Goal: Transaction & Acquisition: Purchase product/service

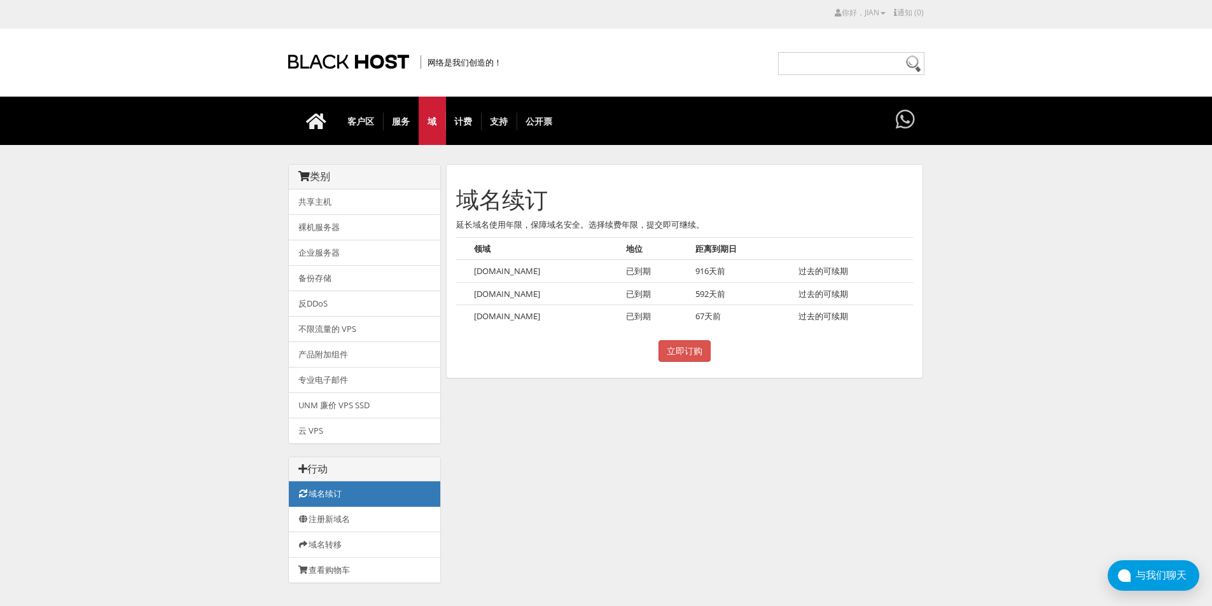
click at [531, 219] on font "延长域名使用年限，保障域名安全。选择续费年限，提交即可继续。" at bounding box center [580, 224] width 248 height 11
click at [533, 191] on font "域名续订" at bounding box center [502, 199] width 92 height 31
click at [498, 291] on font "Chinesehdiptv.com" at bounding box center [507, 293] width 66 height 11
click at [690, 349] on input "立即订购" at bounding box center [685, 351] width 52 height 22
click at [510, 318] on font "[DOMAIN_NAME]" at bounding box center [507, 315] width 66 height 11
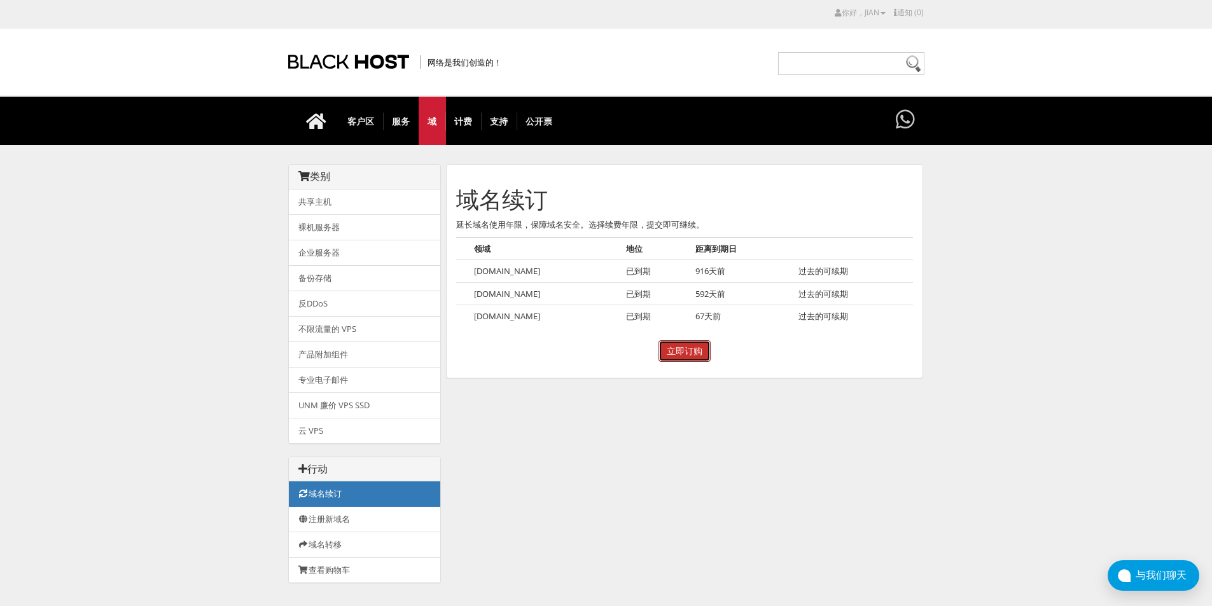
click at [688, 349] on input "立即订购" at bounding box center [685, 351] width 52 height 22
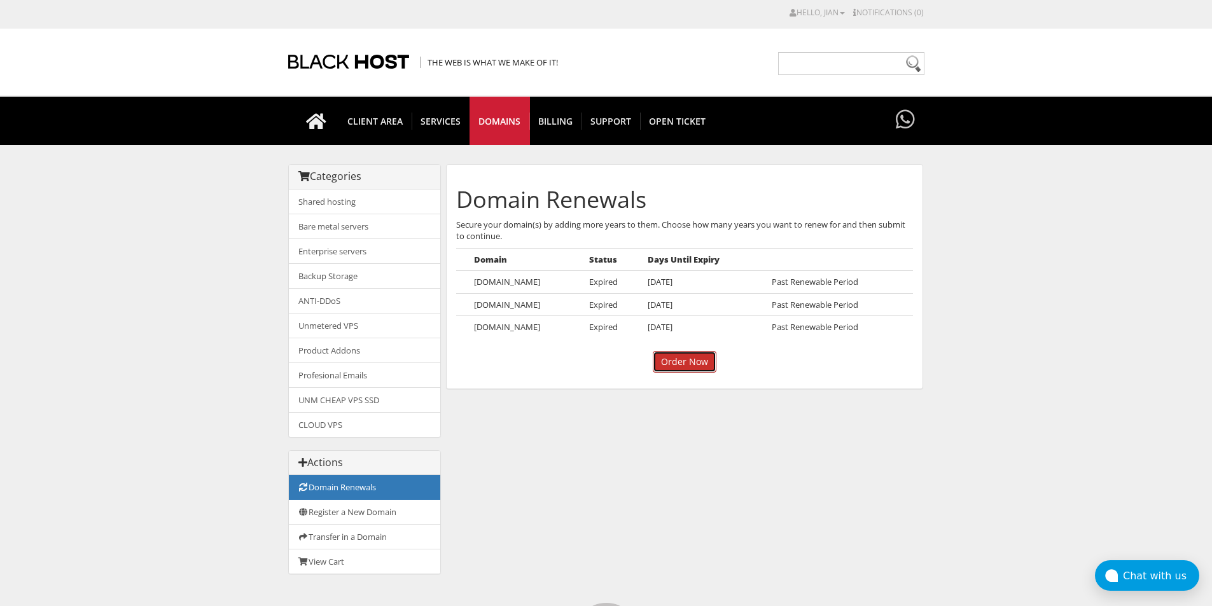
click at [679, 361] on input "Order Now" at bounding box center [685, 362] width 64 height 22
click at [508, 326] on td "[DOMAIN_NAME]" at bounding box center [526, 327] width 115 height 22
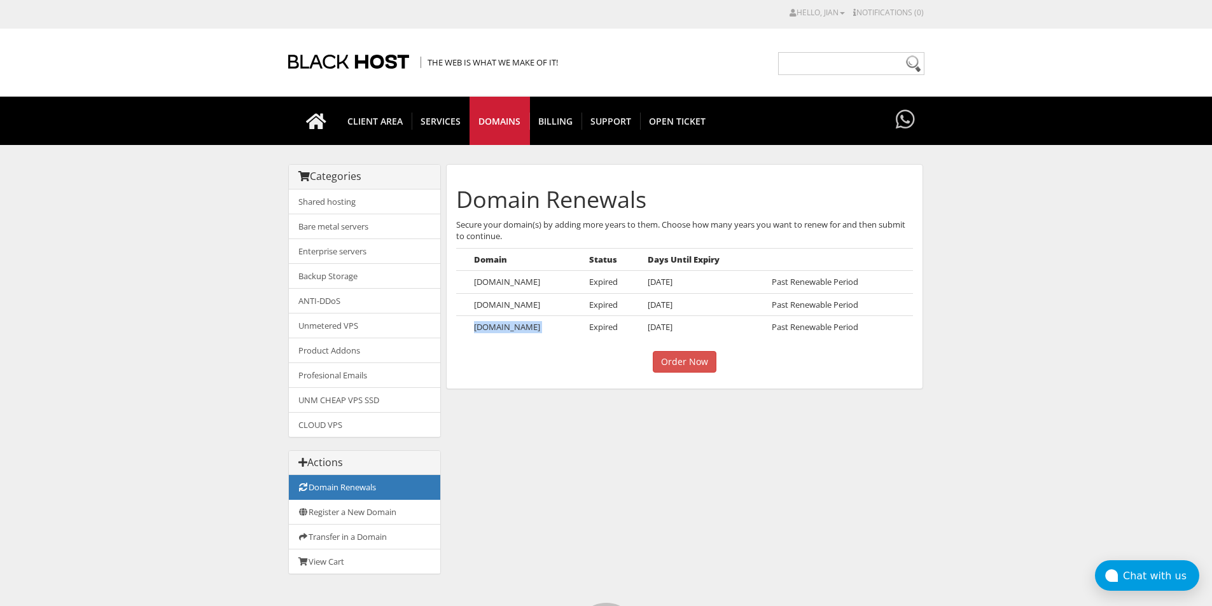
click at [508, 326] on td "[DOMAIN_NAME]" at bounding box center [526, 327] width 115 height 22
click at [558, 324] on td "[DOMAIN_NAME]" at bounding box center [526, 327] width 115 height 22
click at [605, 325] on td "Expired" at bounding box center [613, 327] width 59 height 22
click at [673, 324] on span "[DATE]" at bounding box center [660, 326] width 25 height 11
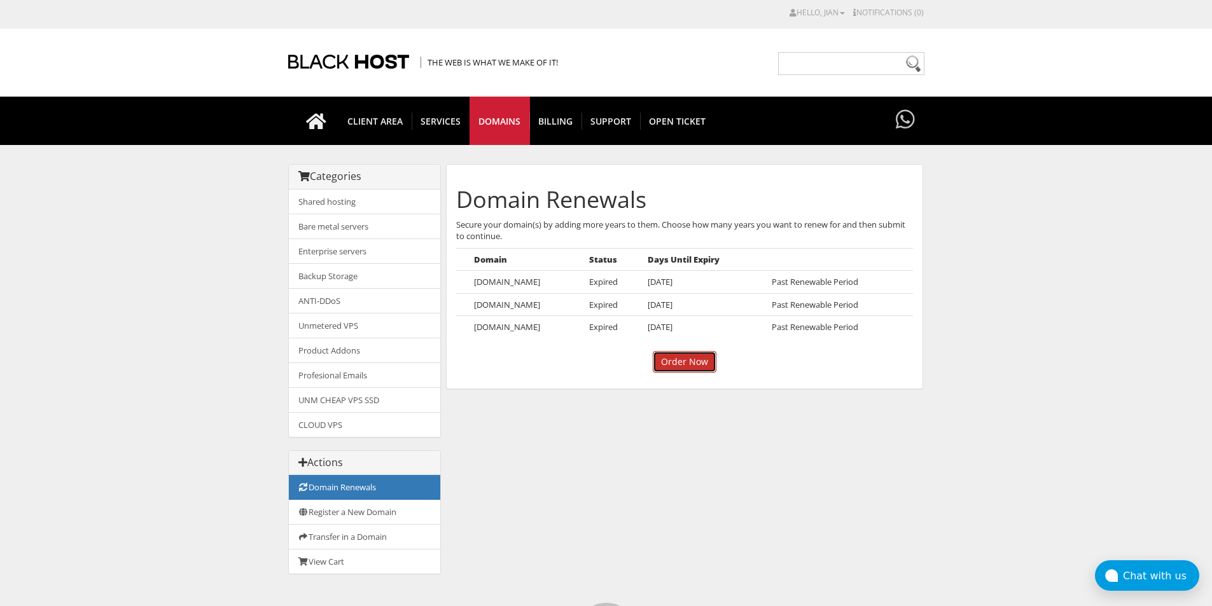
click at [668, 354] on input "Order Now" at bounding box center [685, 362] width 64 height 22
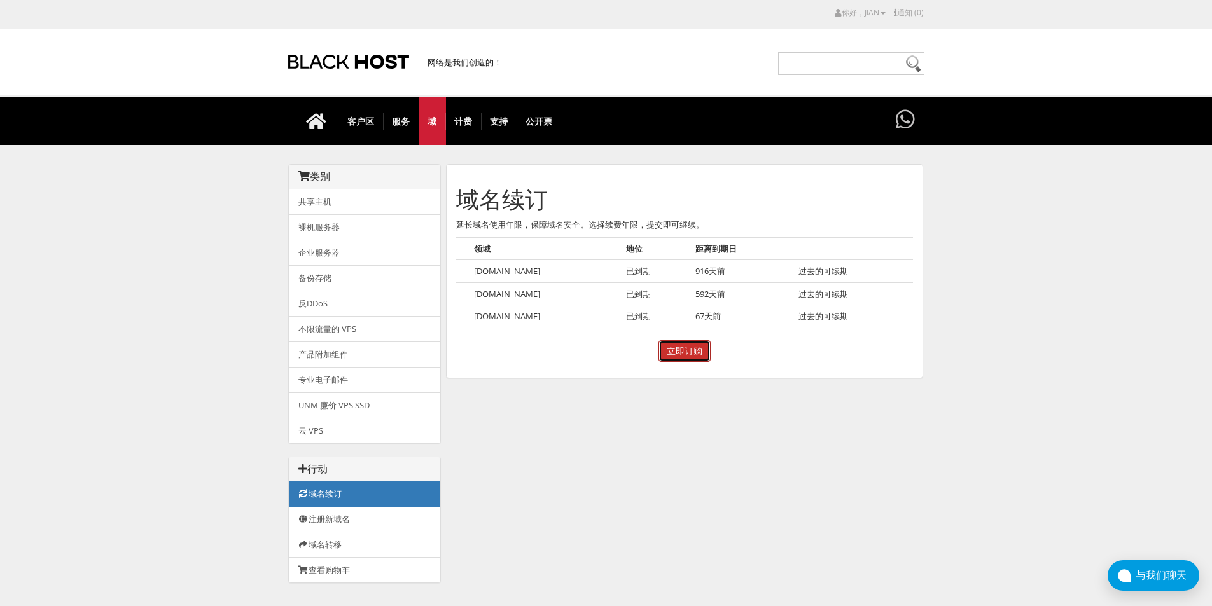
click at [688, 348] on input "立即订购" at bounding box center [685, 351] width 52 height 22
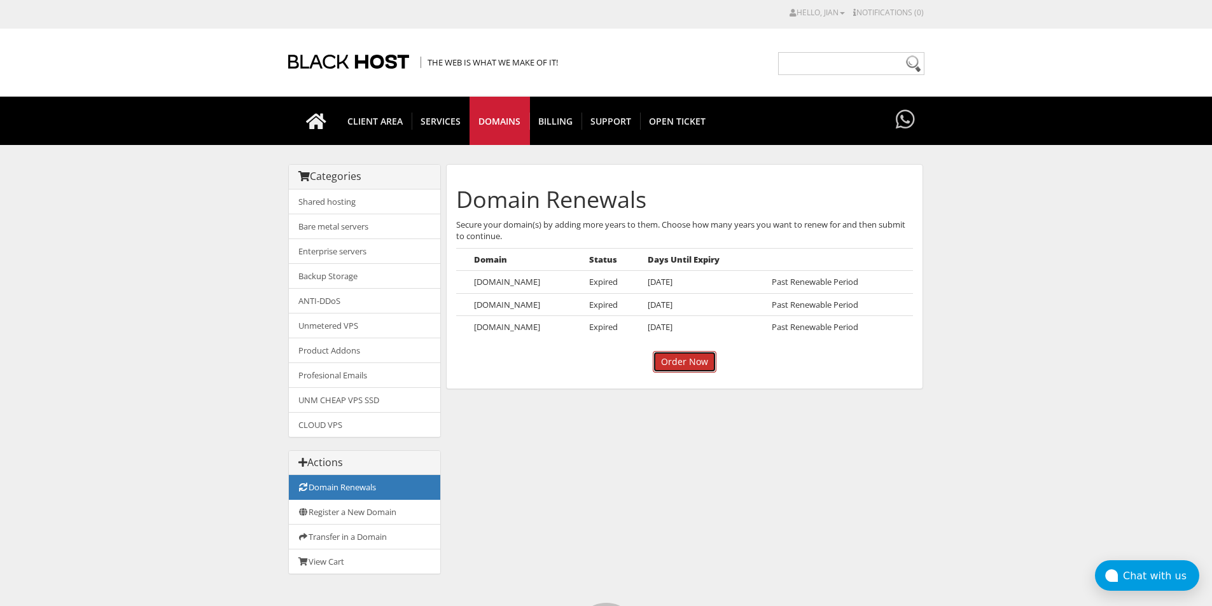
click at [679, 359] on input "Order Now" at bounding box center [685, 362] width 64 height 22
click at [681, 366] on input "Order Now" at bounding box center [685, 362] width 64 height 22
click at [330, 564] on link "View Cart" at bounding box center [364, 561] width 151 height 25
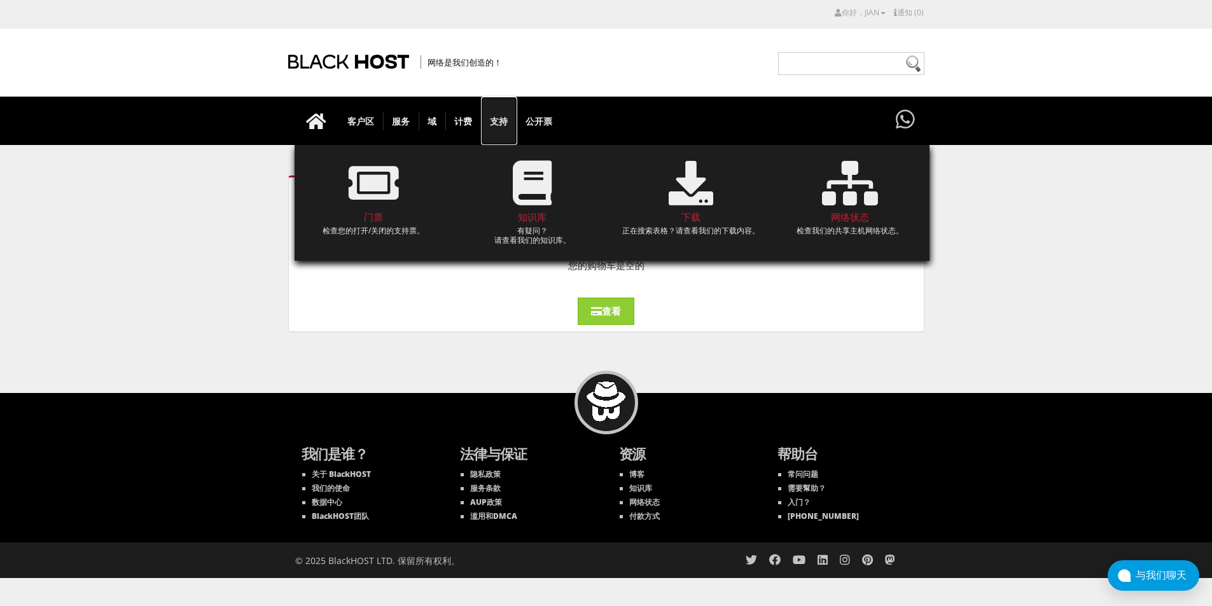
click at [501, 119] on font "支持" at bounding box center [499, 121] width 18 height 12
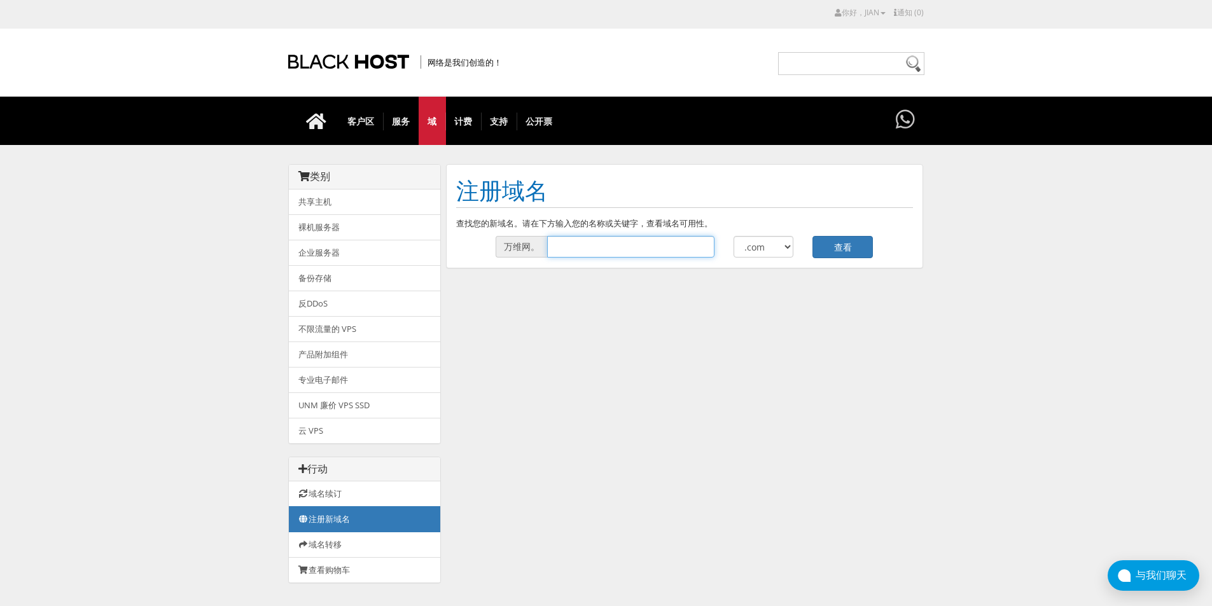
click at [619, 256] on input "text" at bounding box center [630, 247] width 167 height 22
click at [620, 242] on input "text" at bounding box center [630, 247] width 167 height 22
type input "f"
type input "quichdtv"
click at [844, 245] on font "查看" at bounding box center [843, 247] width 18 height 12
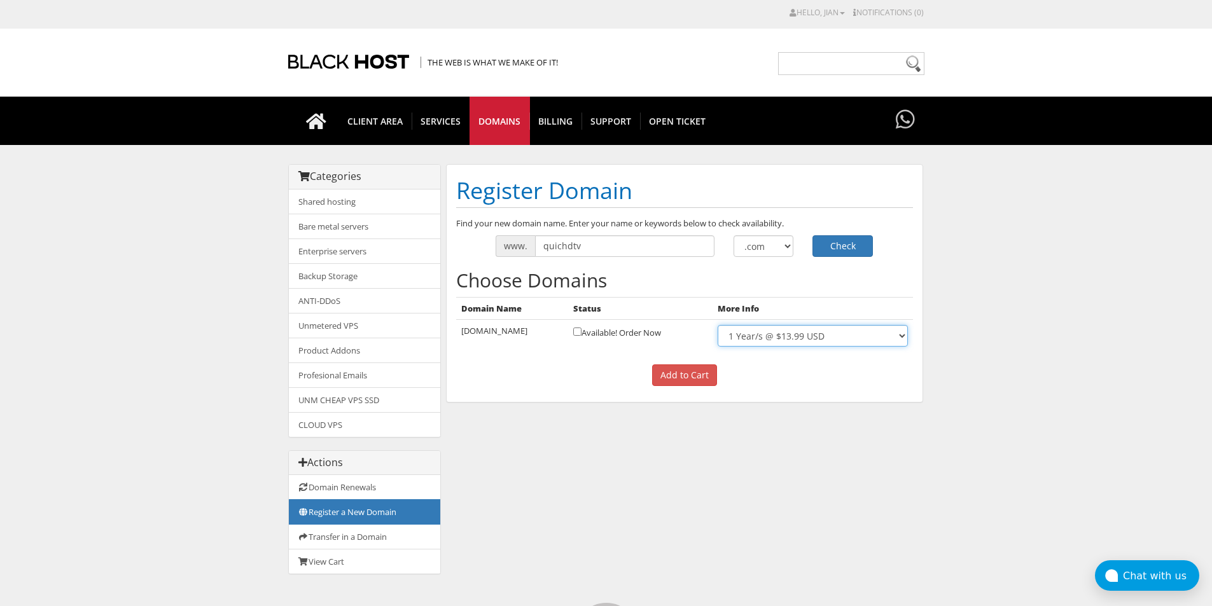
click at [903, 333] on select "1 Year/s @ $13.99 USD" at bounding box center [813, 336] width 190 height 22
click at [790, 501] on div "Categories Shared hosting Bare metal servers Enterprise servers Backup Storage" at bounding box center [606, 375] width 636 height 423
click at [786, 246] on select ".com .net .org .us .info .biz" at bounding box center [764, 246] width 60 height 22
select select ".xyz"
click at [734, 235] on select ".com .net .org .us .info .biz" at bounding box center [764, 246] width 60 height 22
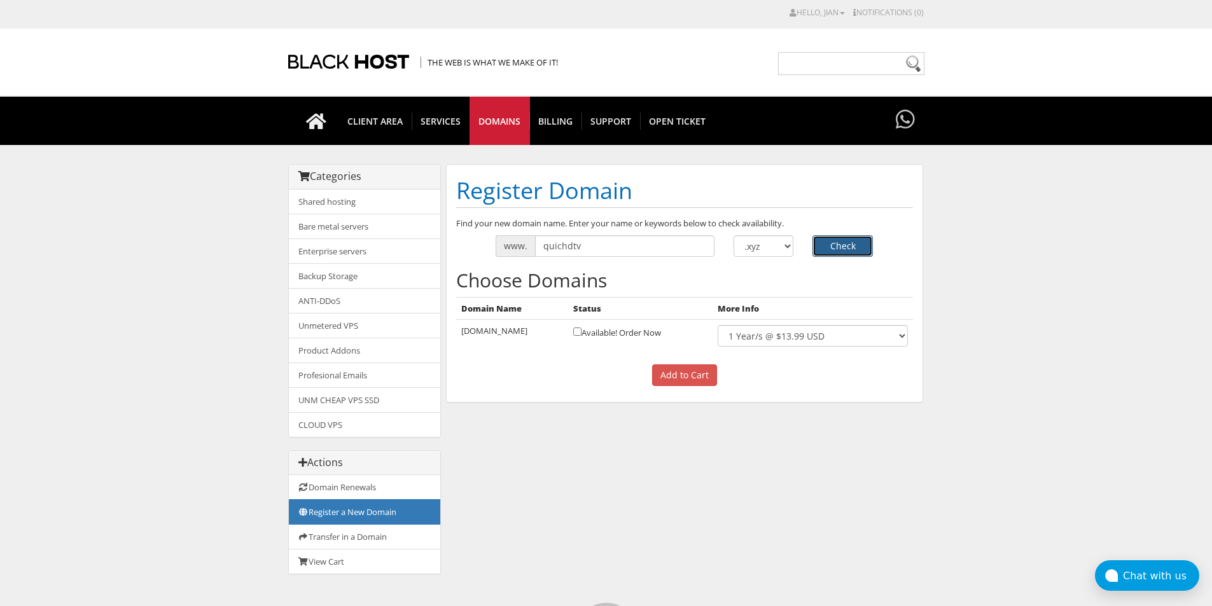
click at [849, 242] on button "Check" at bounding box center [843, 246] width 60 height 22
click at [785, 245] on select ".com .net .org .us .info .biz" at bounding box center [764, 246] width 60 height 22
select select ".pw"
click at [734, 235] on select ".com .net .org .us .info .biz" at bounding box center [764, 246] width 60 height 22
click at [838, 248] on button "Check" at bounding box center [843, 246] width 60 height 22
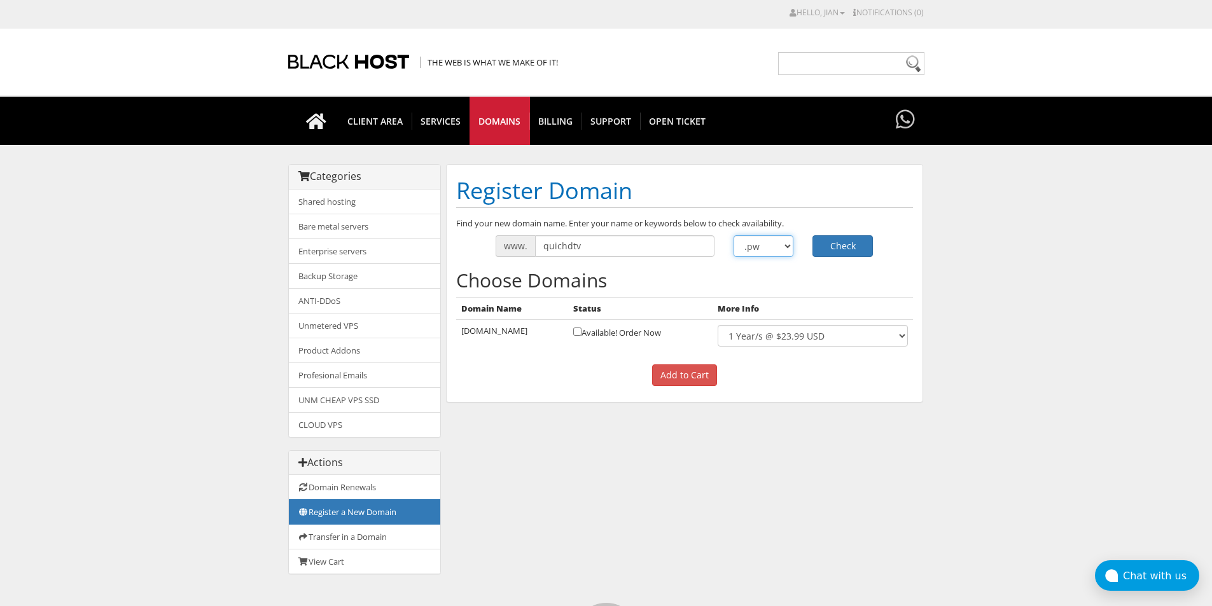
click at [787, 246] on select ".com .net .org .us .info .biz" at bounding box center [764, 246] width 60 height 22
select select ".net"
click at [734, 235] on select ".com .net .org .us .info .biz" at bounding box center [764, 246] width 60 height 22
click at [844, 245] on button "Check" at bounding box center [843, 246] width 60 height 22
click at [788, 242] on select ".com .net .org .us .info .biz" at bounding box center [764, 246] width 60 height 22
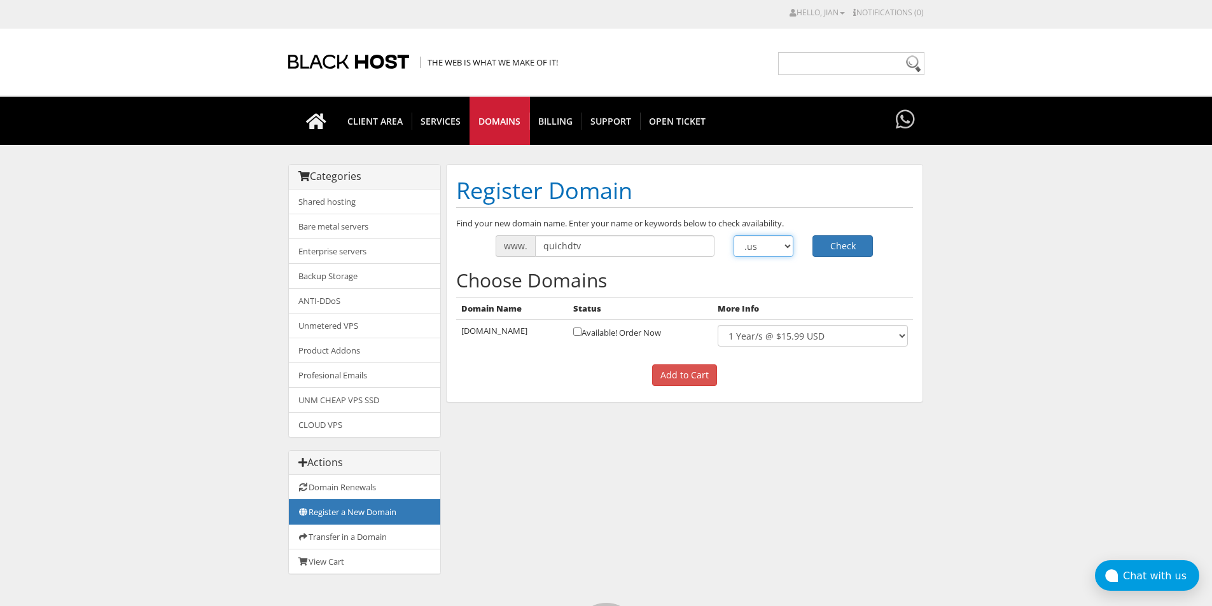
click at [734, 235] on select ".com .net .org .us .info .biz" at bounding box center [764, 246] width 60 height 22
click at [790, 237] on select ".com .net .org .us .info .biz" at bounding box center [764, 246] width 60 height 22
select select ".org"
click at [734, 235] on select ".com .net .org .us .info .biz" at bounding box center [764, 246] width 60 height 22
click at [823, 248] on button "Check" at bounding box center [843, 246] width 60 height 22
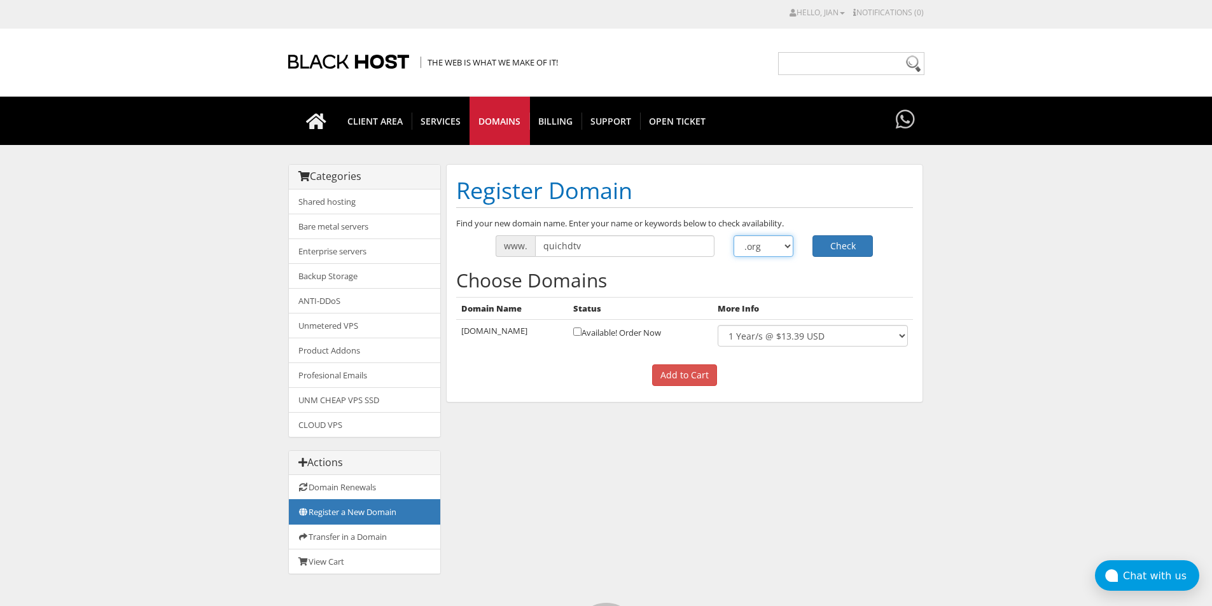
click at [786, 239] on select ".com .net .org .us .info .biz" at bounding box center [764, 246] width 60 height 22
select select ".com"
click at [734, 235] on select ".com .net .org .us .info .biz" at bounding box center [764, 246] width 60 height 22
click at [837, 241] on button "Check" at bounding box center [843, 246] width 60 height 22
click at [818, 331] on select "1 Year/s @ $13.99 USD" at bounding box center [813, 336] width 190 height 22
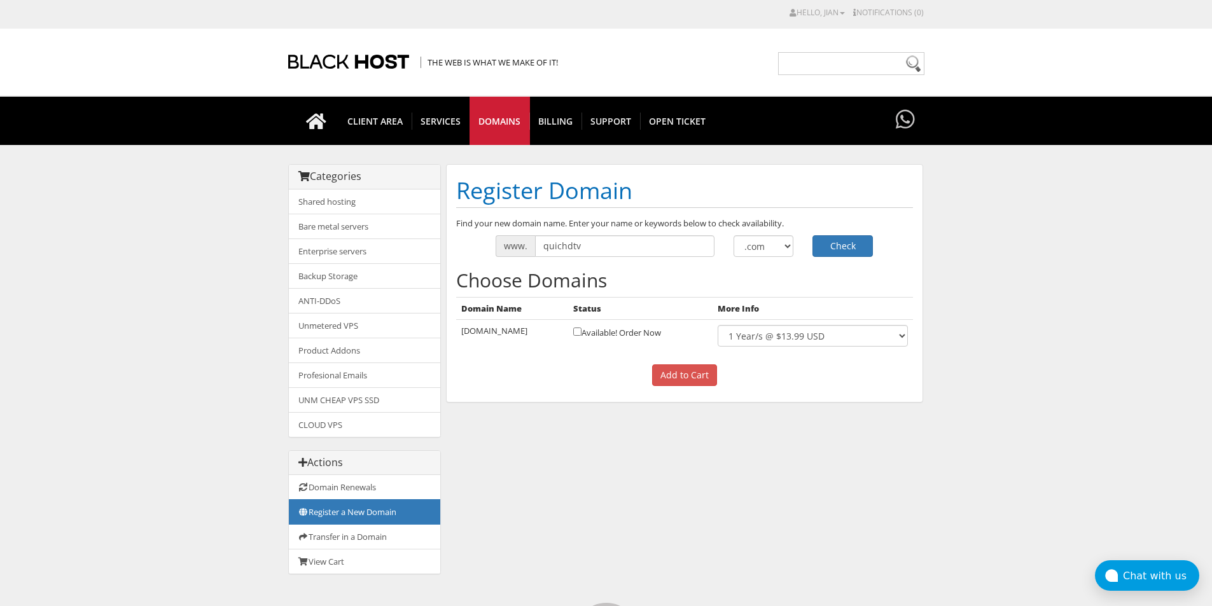
drag, startPoint x: 811, startPoint y: 422, endPoint x: 619, endPoint y: 330, distance: 212.6
click at [811, 422] on div "Categories Shared hosting Bare metal servers Enterprise servers Backup Storage" at bounding box center [606, 375] width 636 height 423
click at [573, 331] on input "checkbox" at bounding box center [577, 332] width 8 height 8
click at [803, 331] on select "1 Year/s @ $13.99 USD" at bounding box center [813, 336] width 190 height 22
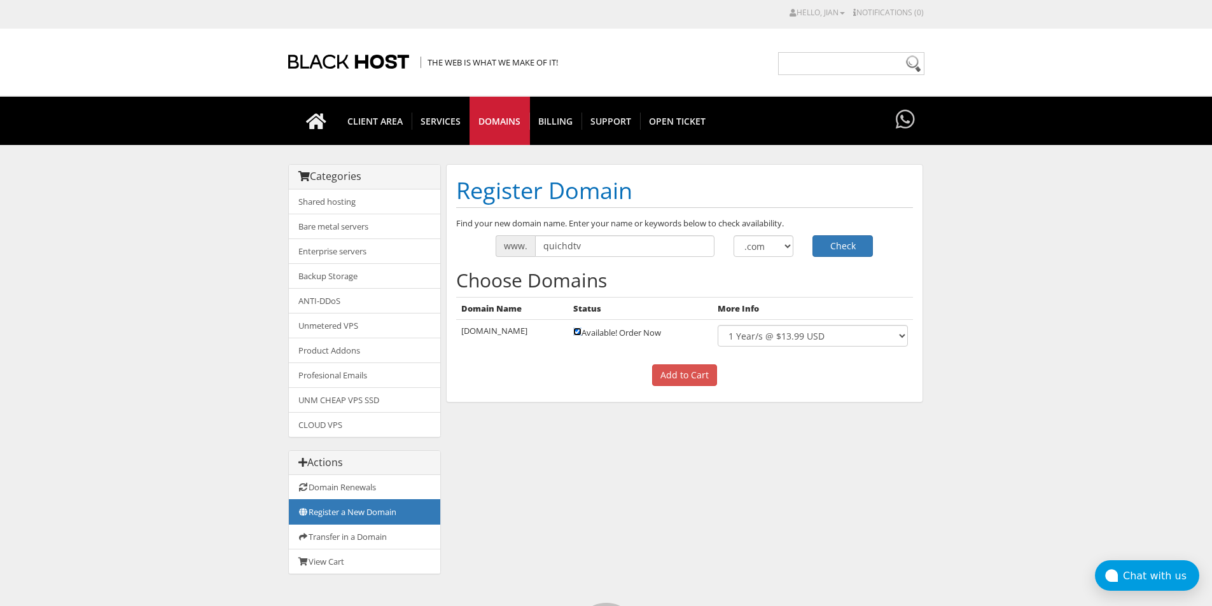
click at [573, 329] on input "checkbox" at bounding box center [577, 332] width 8 height 8
checkbox input "false"
click at [685, 368] on input "Add to Cart" at bounding box center [684, 376] width 65 height 22
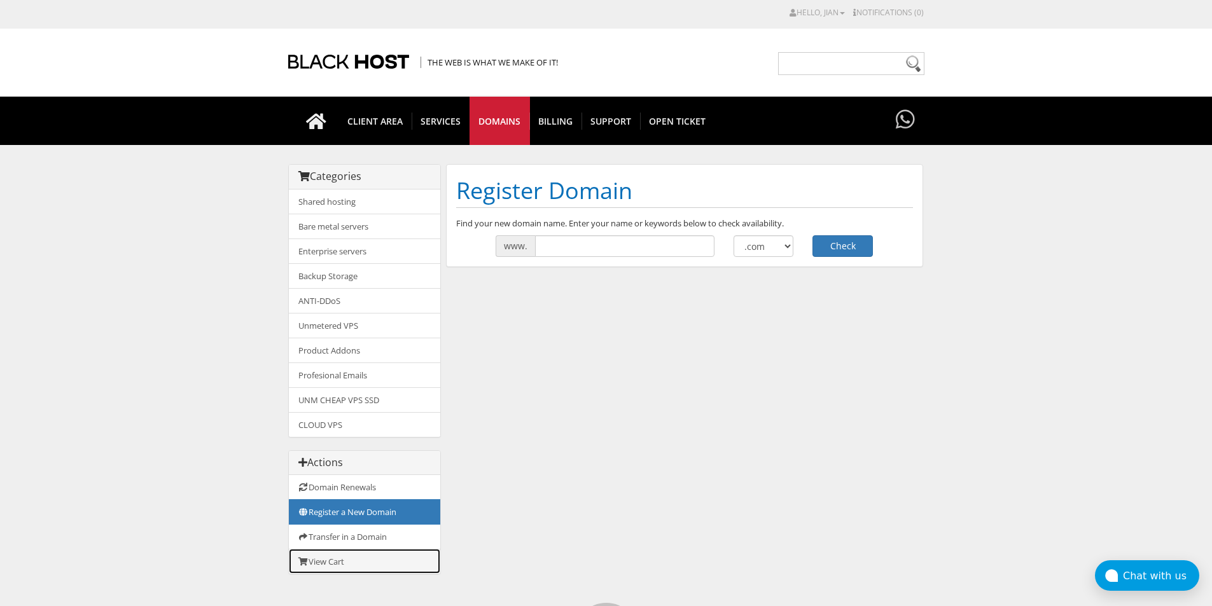
click at [323, 562] on link "View Cart" at bounding box center [364, 561] width 151 height 25
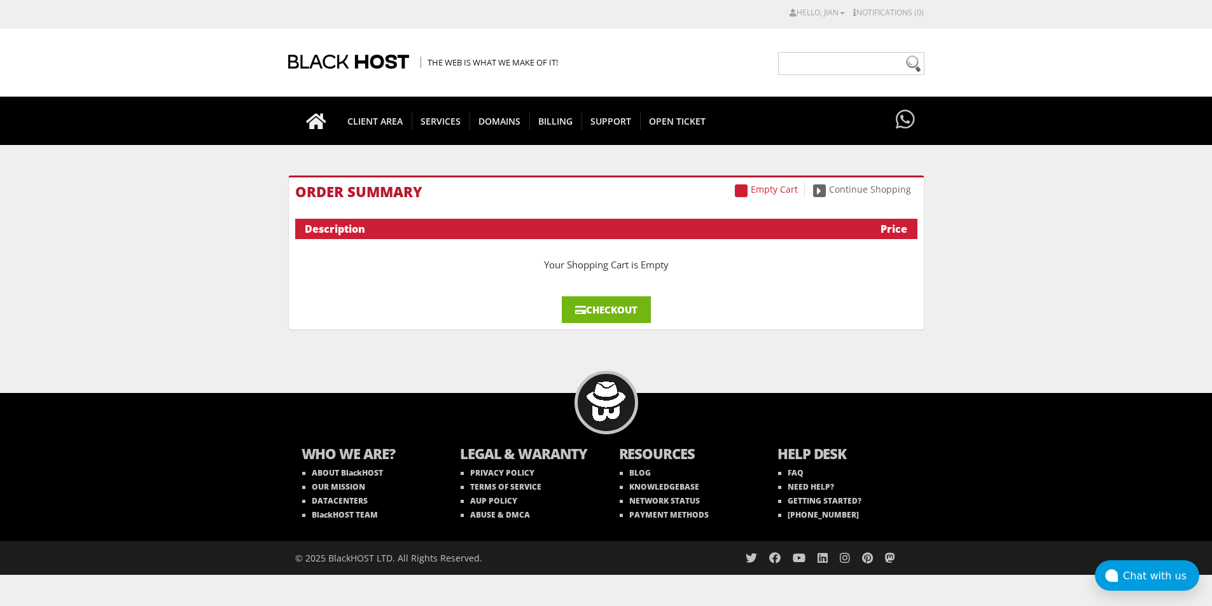
click at [613, 307] on link "Checkout" at bounding box center [606, 309] width 89 height 27
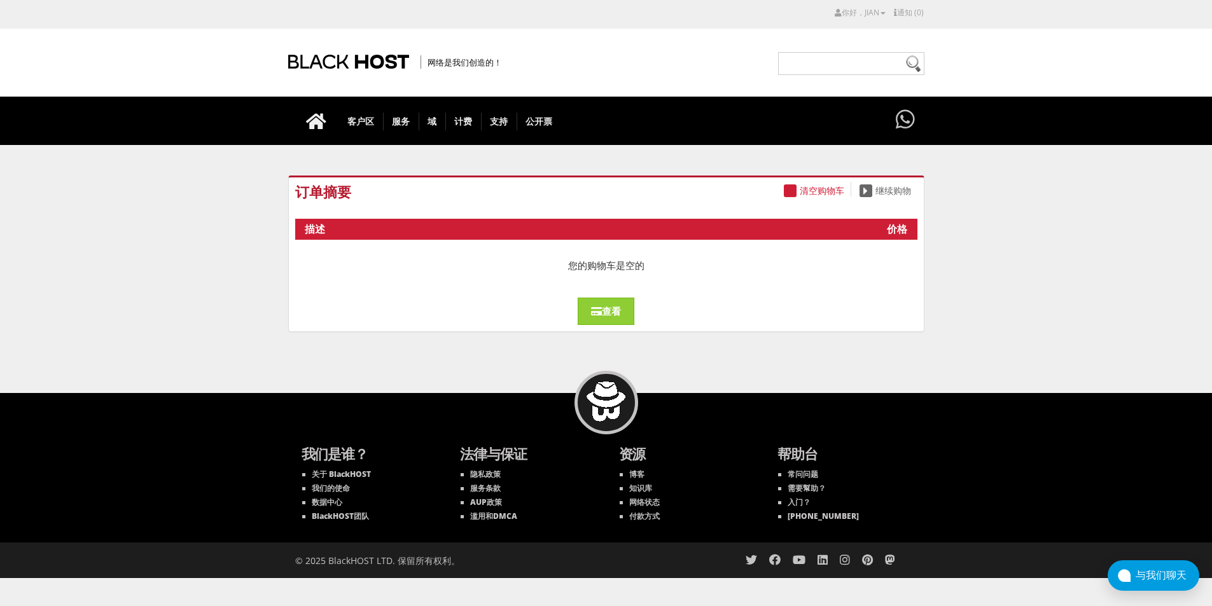
click at [1085, 200] on body "计算机辅助设计 瑞士法郎 欧元 英镑 日元 MKD 擦 美元 你好，jian 信用卡详细信息 联系人/子账户 更改密码 安全设置 电子邮件历史记录 登出 通知…" at bounding box center [606, 292] width 1212 height 572
click at [888, 192] on font "继续购物" at bounding box center [893, 191] width 36 height 12
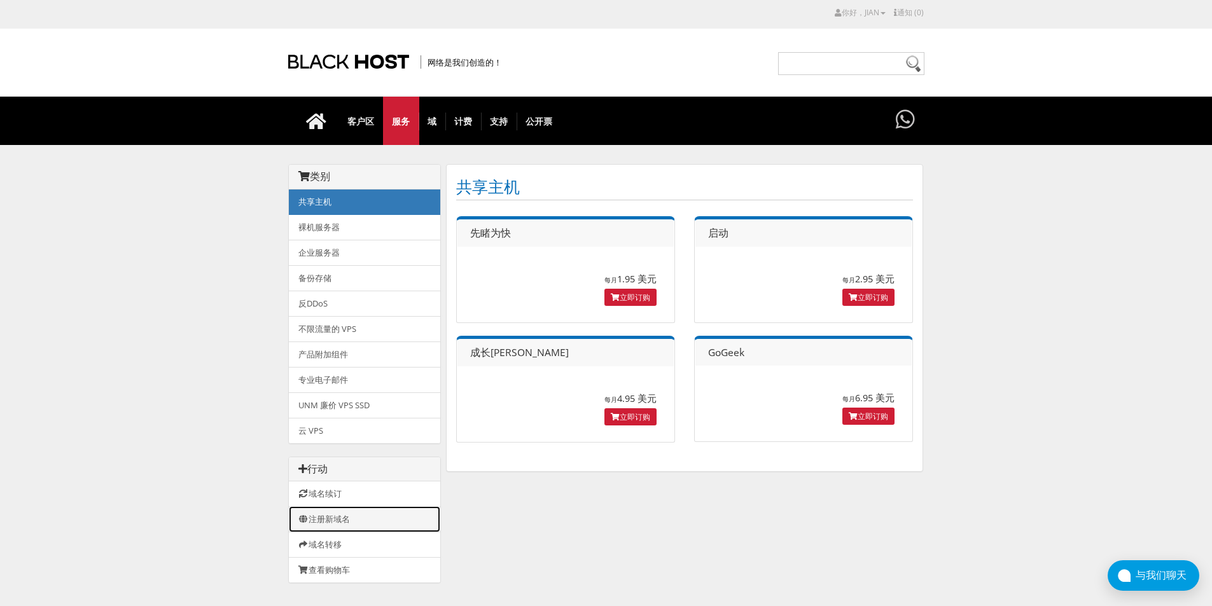
click at [335, 513] on font "注册新域名" at bounding box center [329, 518] width 41 height 11
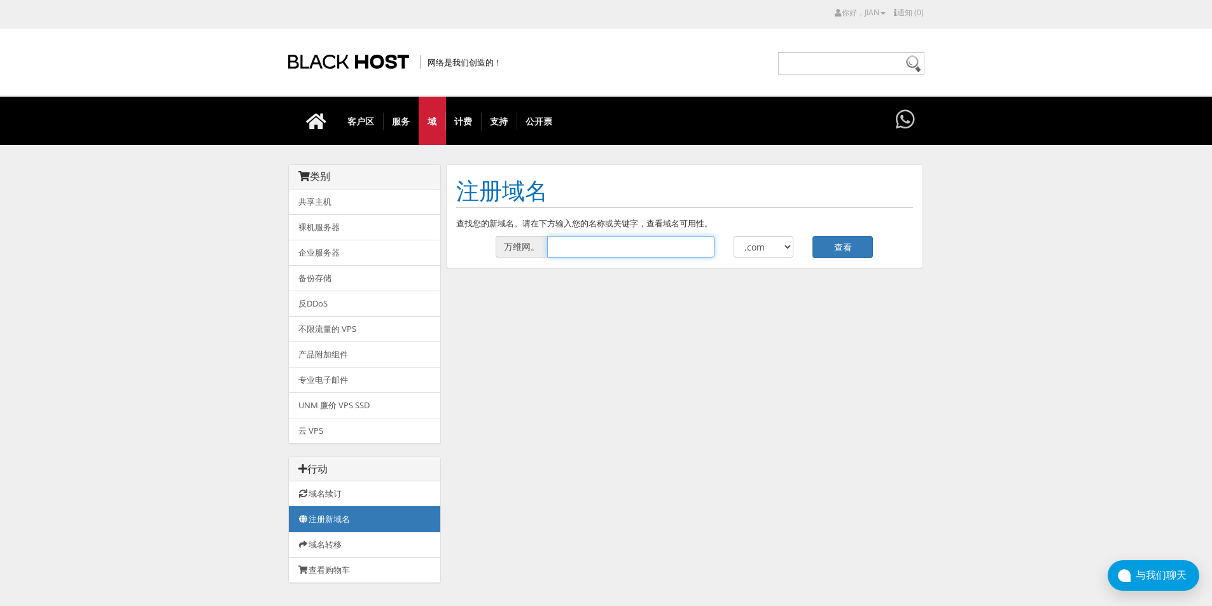
click at [577, 243] on input "text" at bounding box center [630, 247] width 167 height 22
type input "quiciptv"
click at [844, 249] on font "查看" at bounding box center [843, 247] width 18 height 12
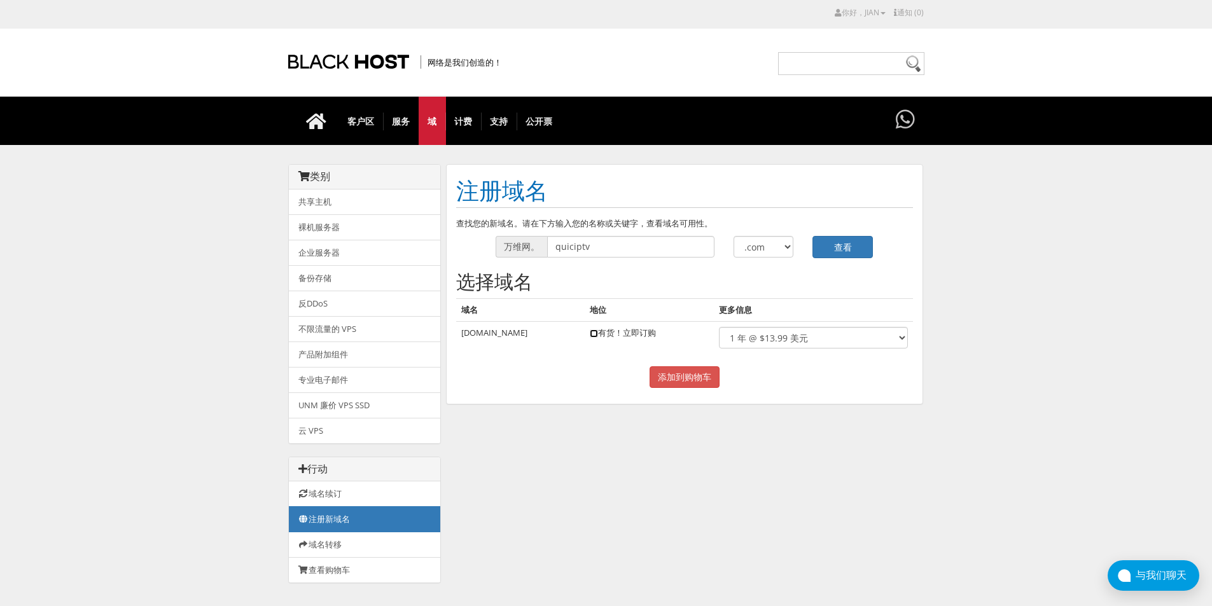
click at [590, 335] on input "checkbox" at bounding box center [594, 334] width 8 height 8
checkbox input "true"
click at [685, 371] on input "添加到购物车" at bounding box center [685, 377] width 70 height 22
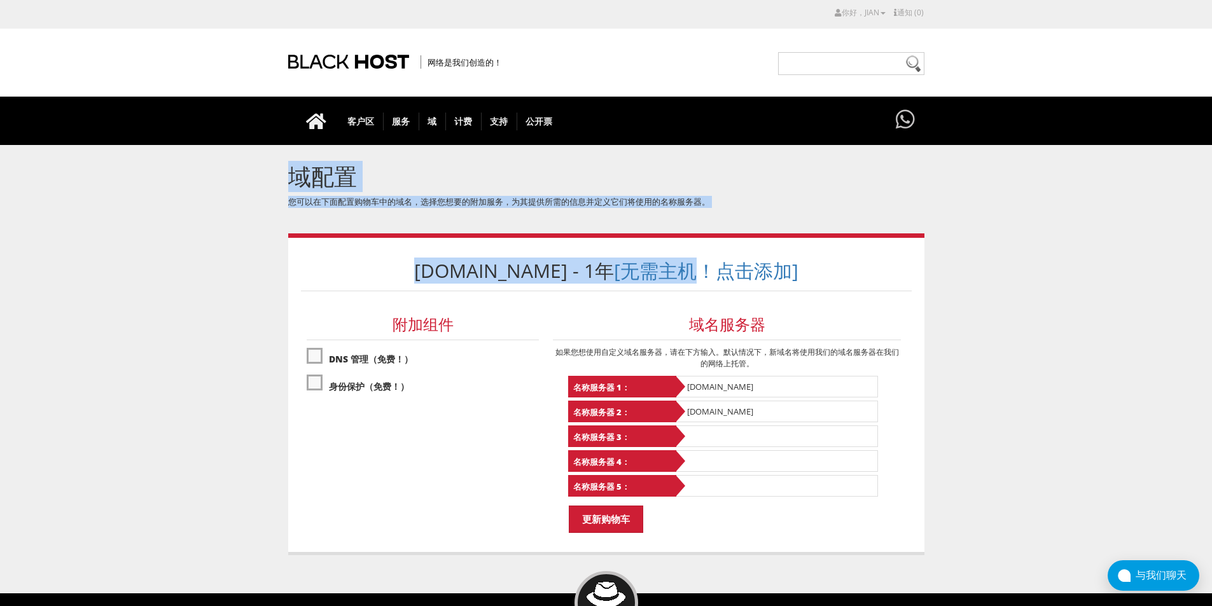
drag, startPoint x: 269, startPoint y: 181, endPoint x: 685, endPoint y: 213, distance: 417.3
click at [685, 213] on body "计算机辅助设计 [PERSON_NAME] 欧元 英镑 日元 MKD 擦 美元 你好，jian 信用卡详细信息 联系人/子账户 更改密码 安全设置 电子邮件历…" at bounding box center [606, 392] width 1212 height 772
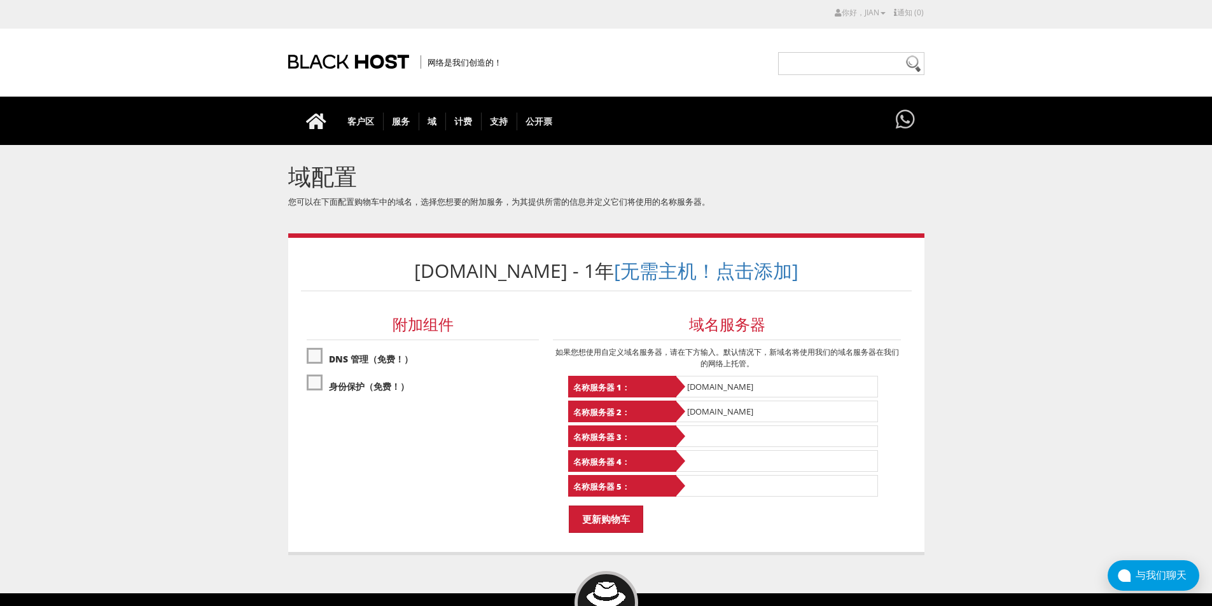
click at [475, 443] on form "[DOMAIN_NAME] - 1年 [无需主机！点击添加] 附加组件 DNS 管理（免费！） 身份保护（免费！）" at bounding box center [606, 392] width 611 height 283
click at [313, 347] on label"] "DNS 管理（免费！）" at bounding box center [423, 359] width 232 height 24
checkbox input "true"
click at [312, 379] on label"] "身份保护（免费！）" at bounding box center [423, 385] width 232 height 24
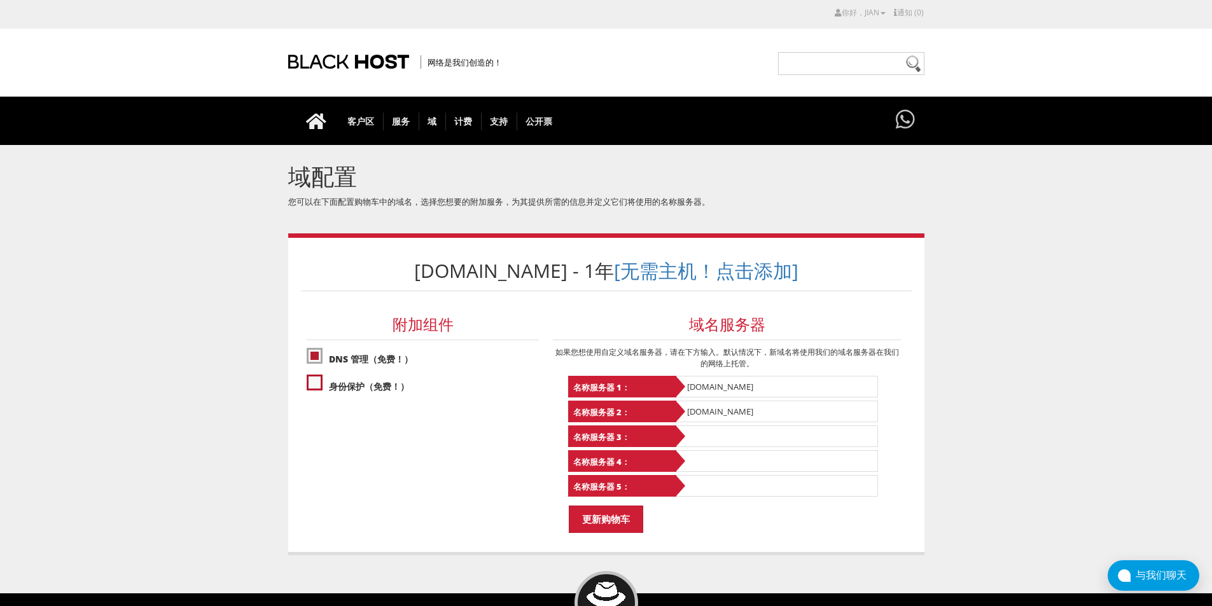
checkbox input "true"
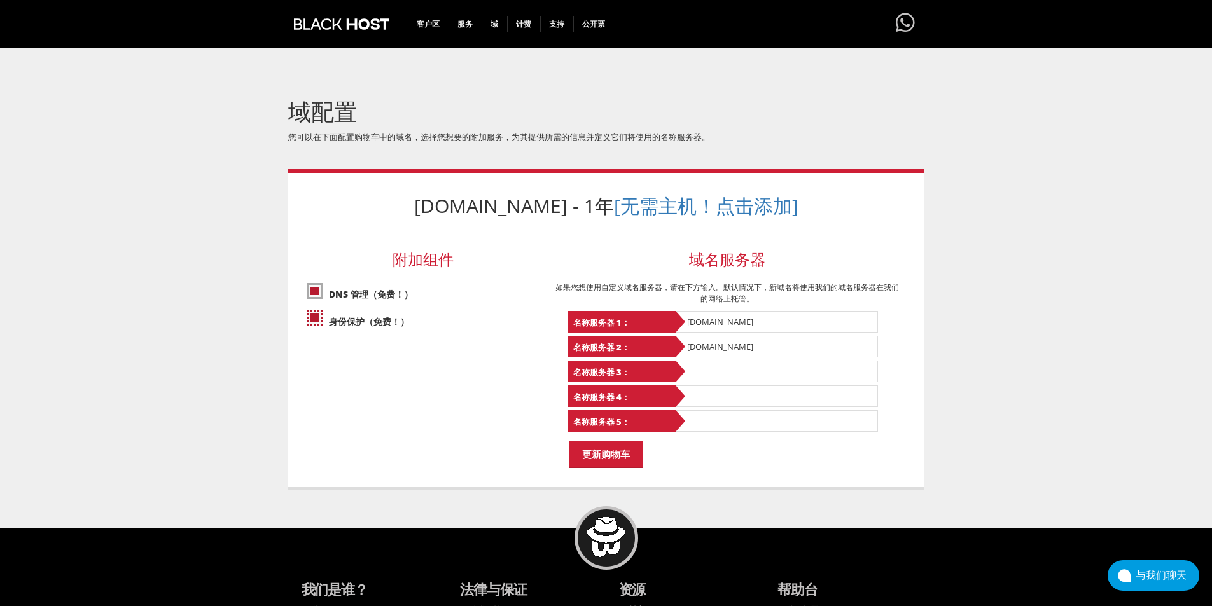
scroll to position [167, 0]
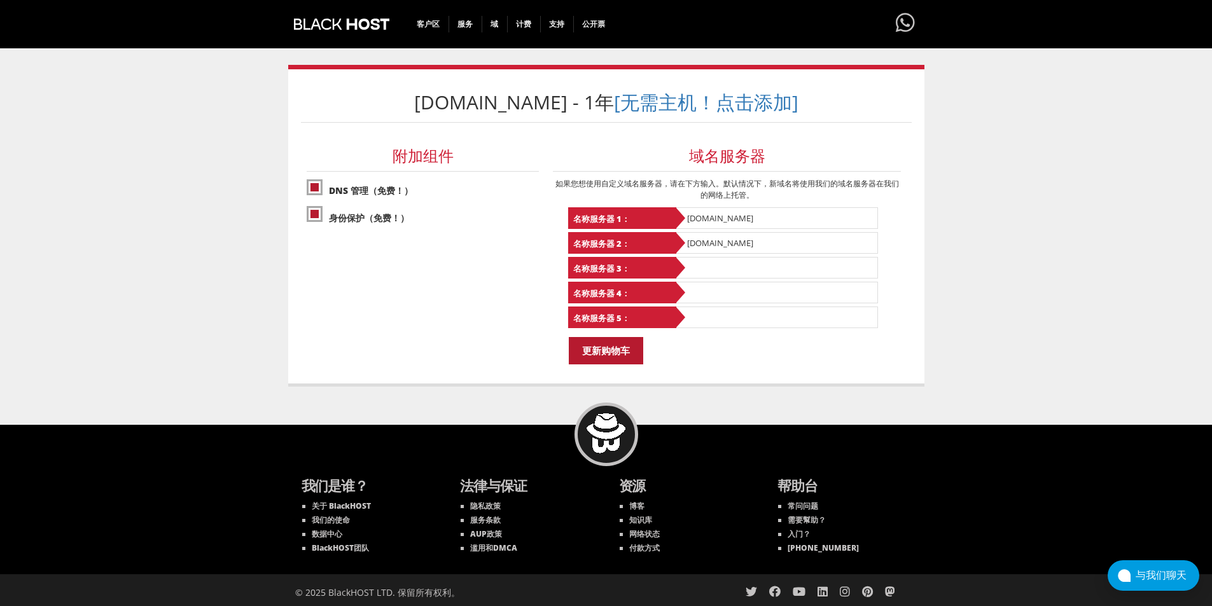
click at [600, 346] on input "更新购物车" at bounding box center [606, 350] width 74 height 27
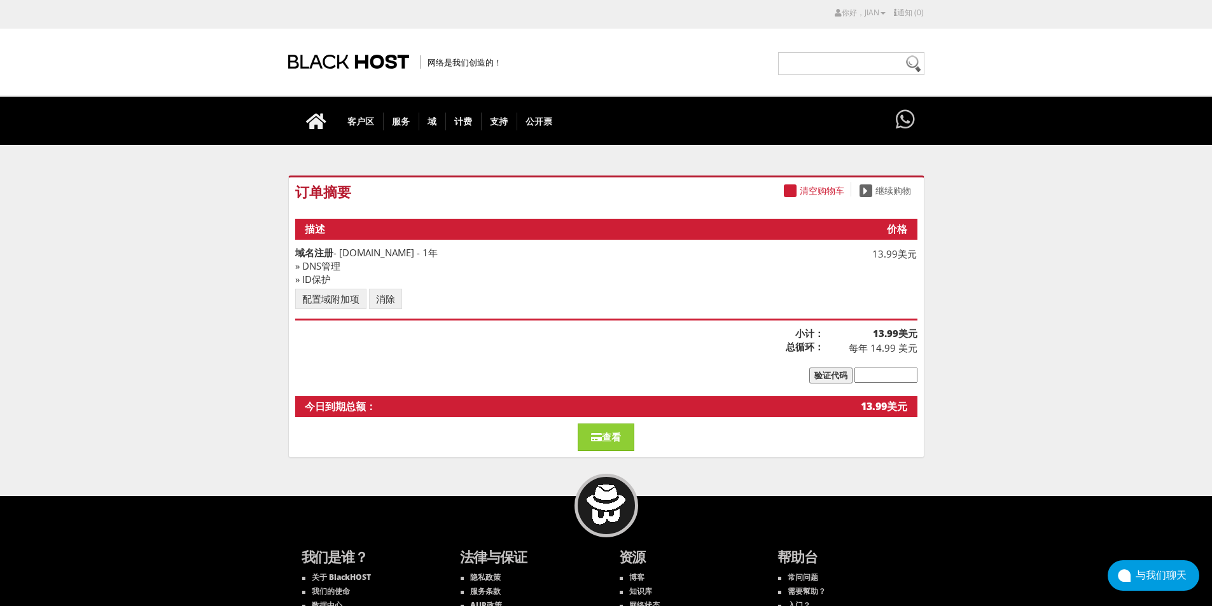
click at [302, 266] on font "» DNS管理" at bounding box center [317, 266] width 45 height 13
click at [303, 280] on font "» ID保护" at bounding box center [313, 279] width 36 height 13
click at [608, 436] on font "查看" at bounding box center [611, 437] width 19 height 13
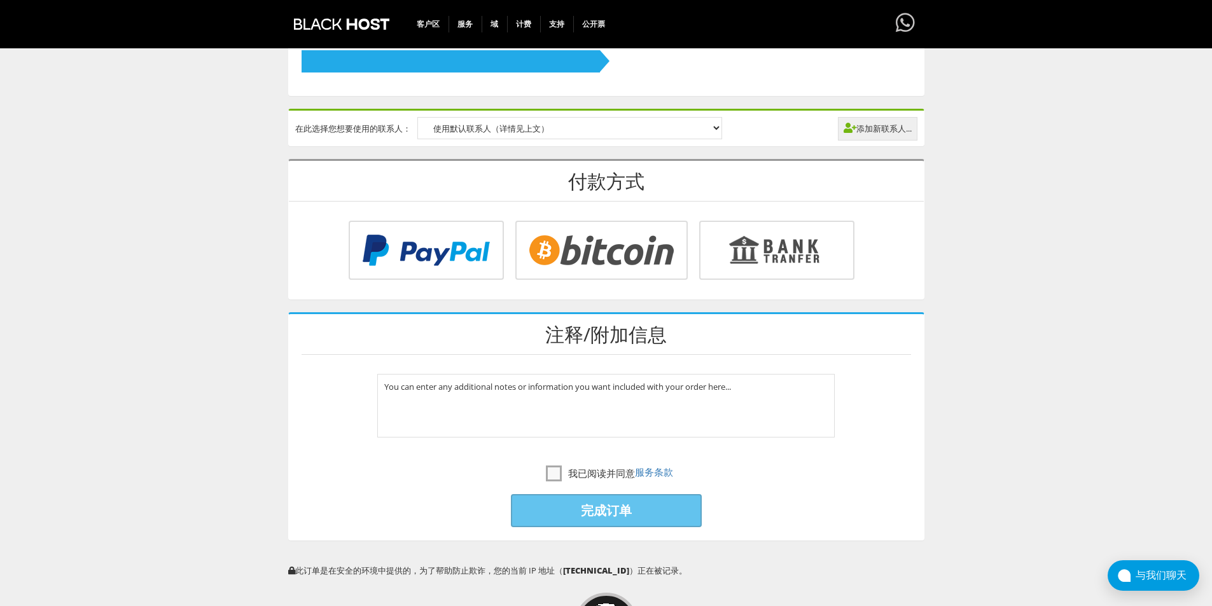
scroll to position [509, 0]
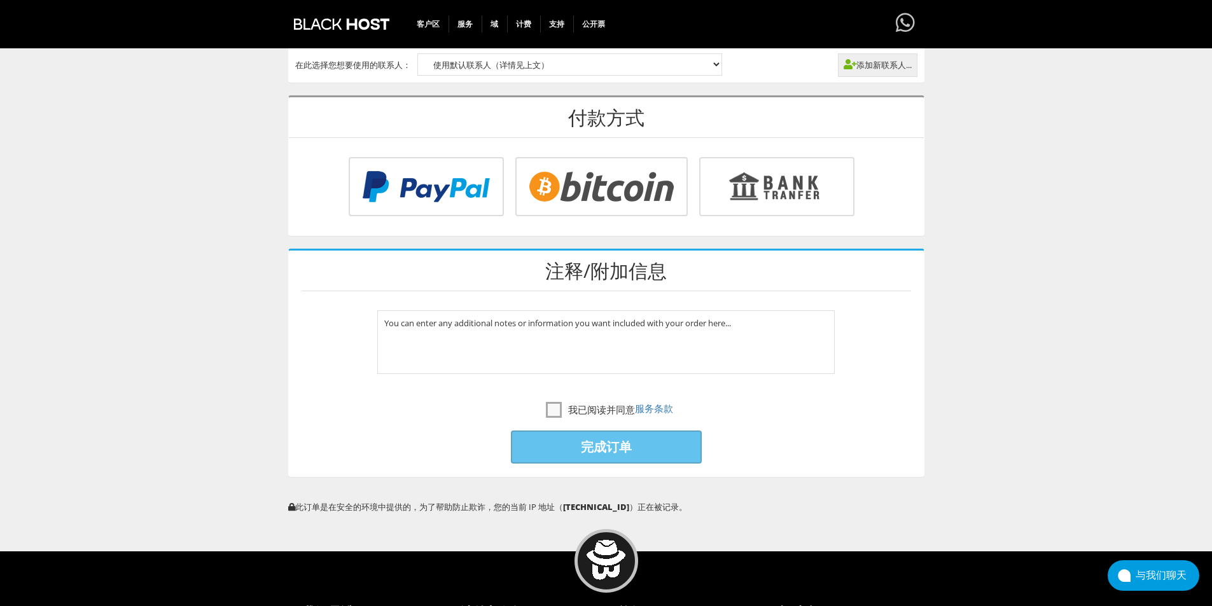
type input "[EMAIL_ADDRESS][DOMAIN_NAME]"
click at [418, 190] on input "radio" at bounding box center [424, 189] width 155 height 59
click at [554, 410] on label "我已阅读并同意 服务条款" at bounding box center [609, 409] width 127 height 17
checkbox input "true"
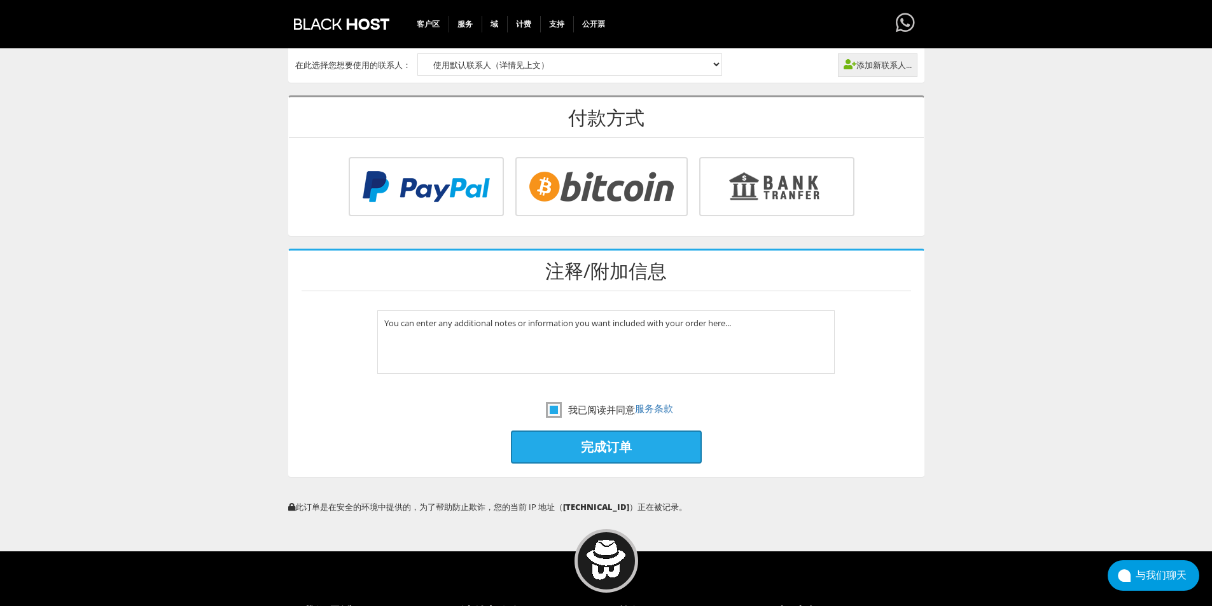
click at [395, 206] on input "radio" at bounding box center [424, 189] width 155 height 59
click at [405, 166] on input "radio" at bounding box center [424, 189] width 155 height 59
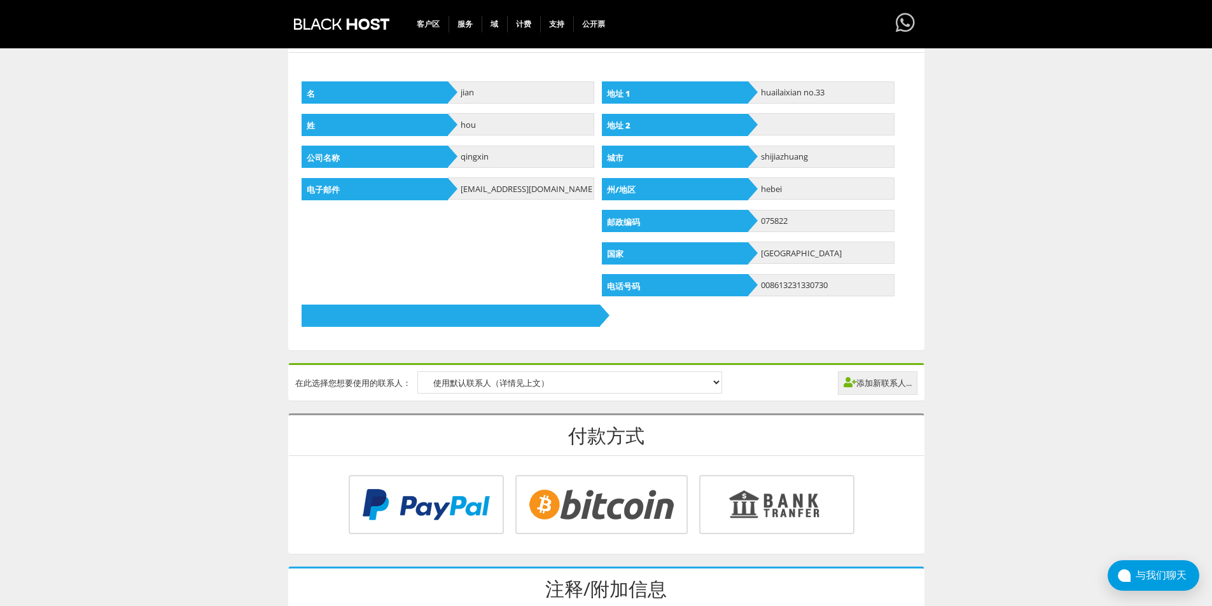
scroll to position [255, 0]
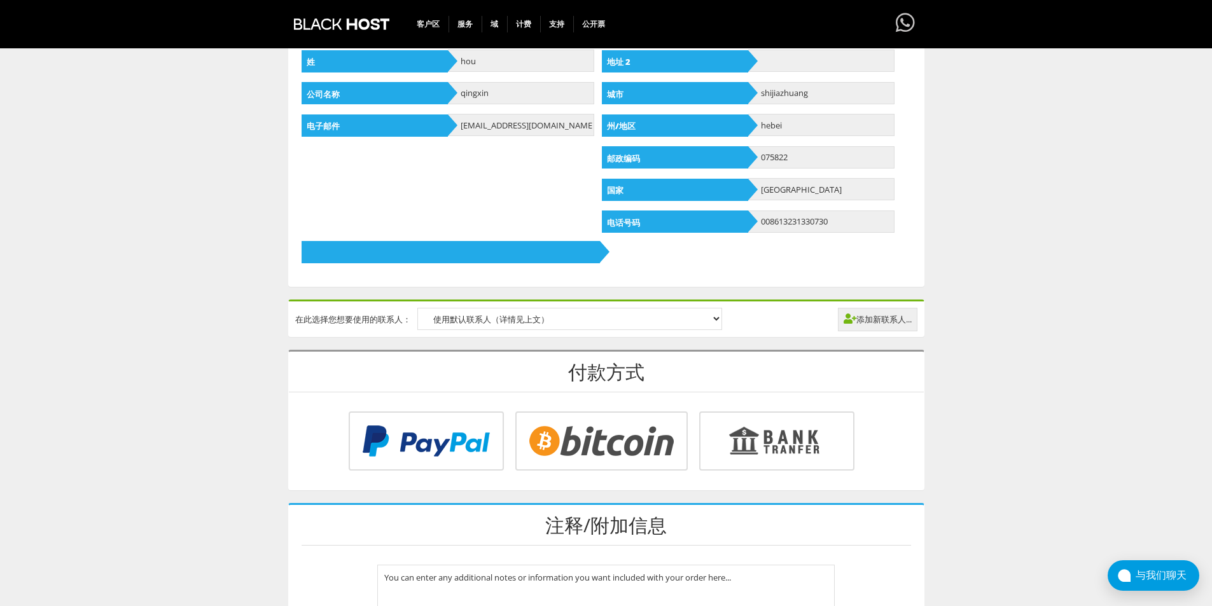
click at [414, 445] on input "radio" at bounding box center [424, 443] width 155 height 59
click at [411, 440] on input "radio" at bounding box center [424, 443] width 155 height 59
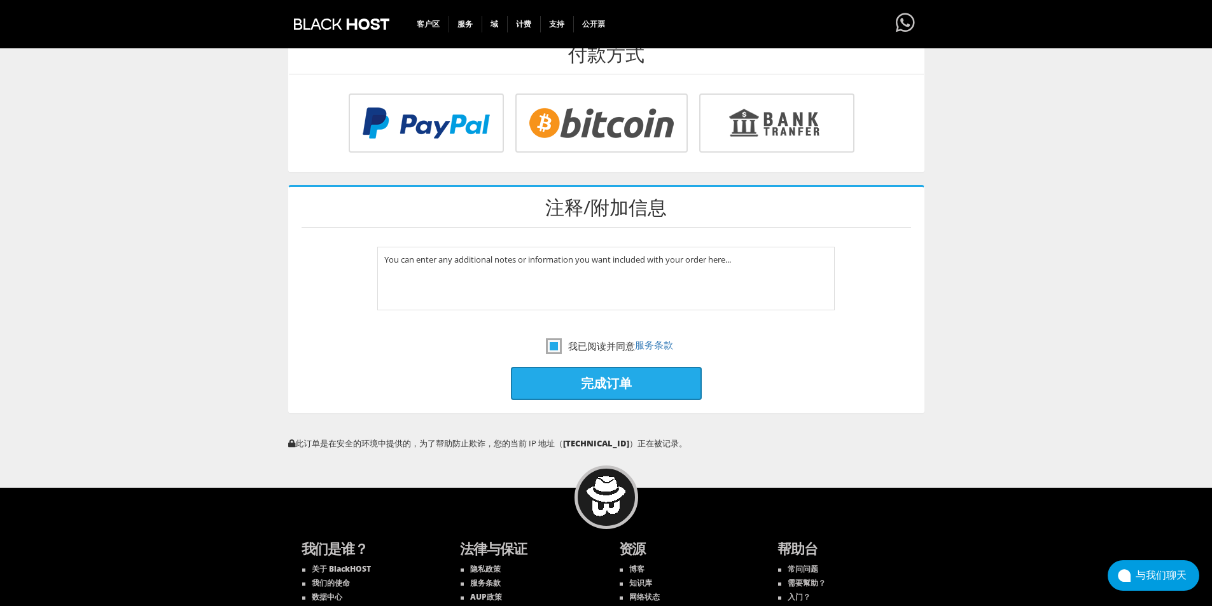
scroll to position [636, 0]
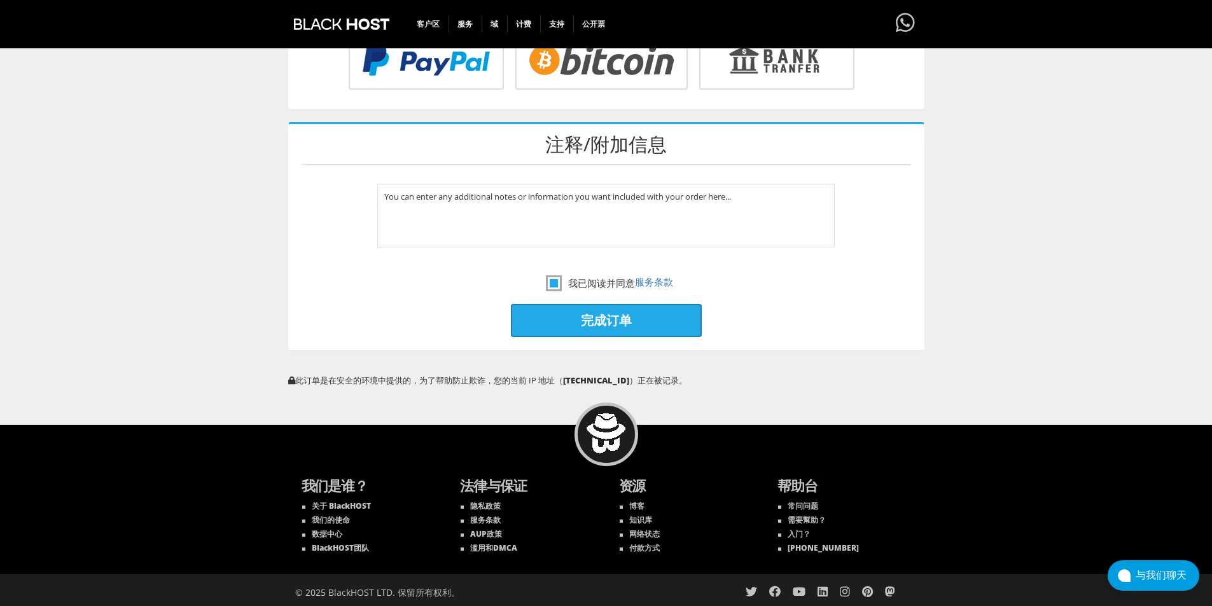
click at [608, 318] on input "完成订单" at bounding box center [606, 320] width 191 height 33
type input "Please Wait..."
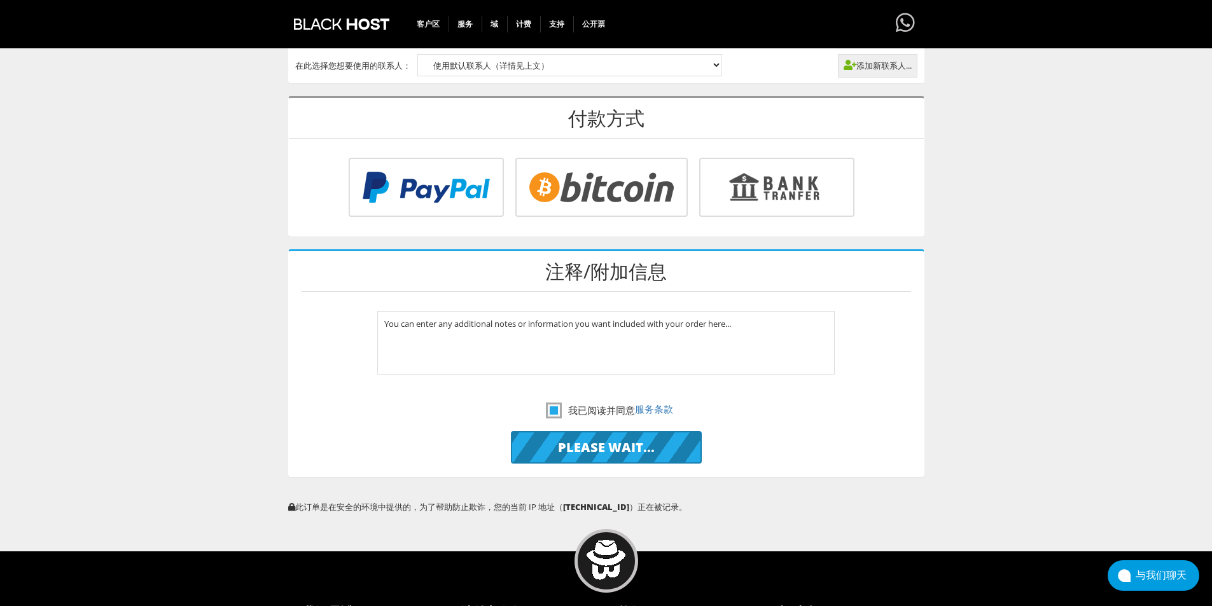
scroll to position [445, 0]
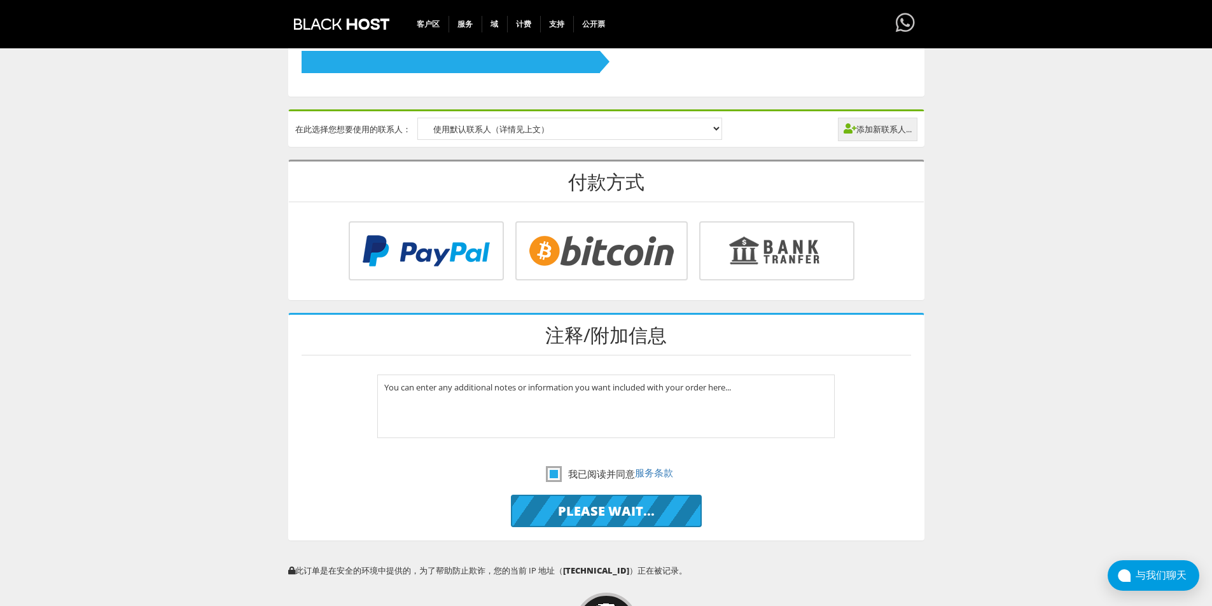
click at [421, 271] on input "radio" at bounding box center [424, 253] width 155 height 59
click at [421, 244] on input "radio" at bounding box center [424, 253] width 155 height 59
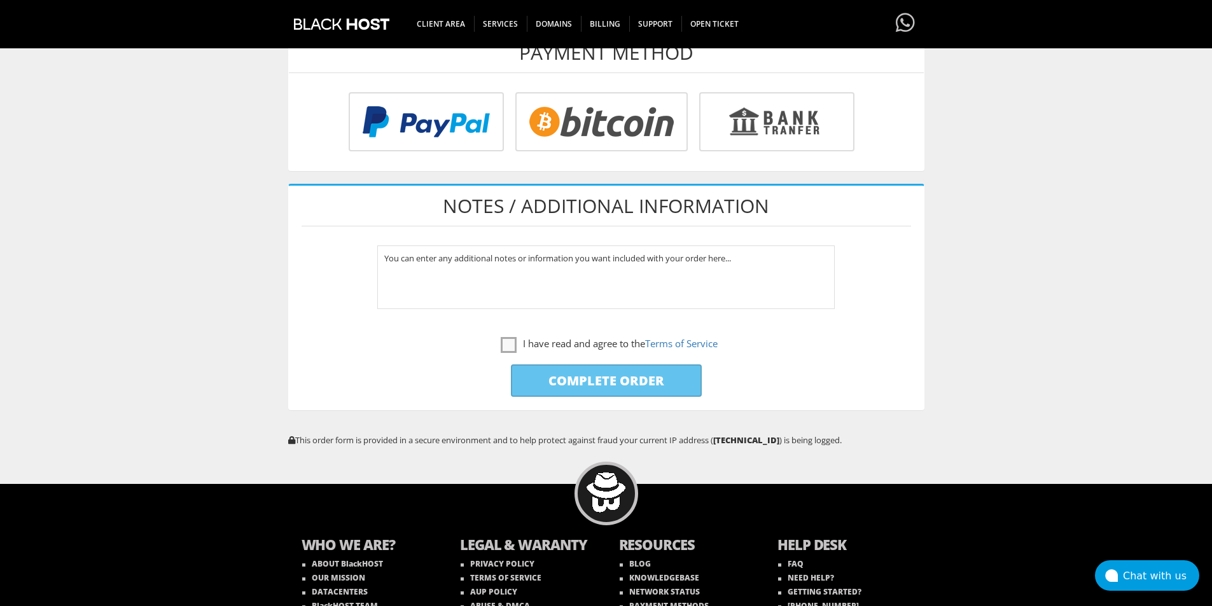
scroll to position [632, 0]
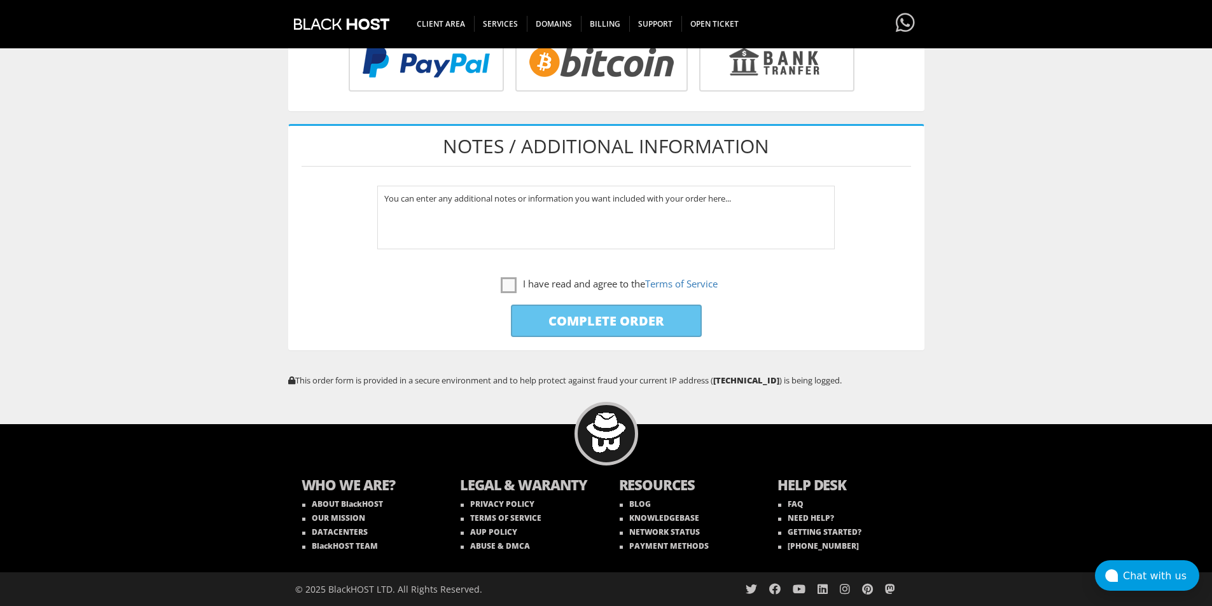
type input "[EMAIL_ADDRESS][DOMAIN_NAME]"
click at [397, 304] on p "Complete Order" at bounding box center [606, 320] width 635 height 45
click at [503, 286] on label "I have read and agree to the Terms of Service" at bounding box center [609, 284] width 217 height 16
checkbox input "true"
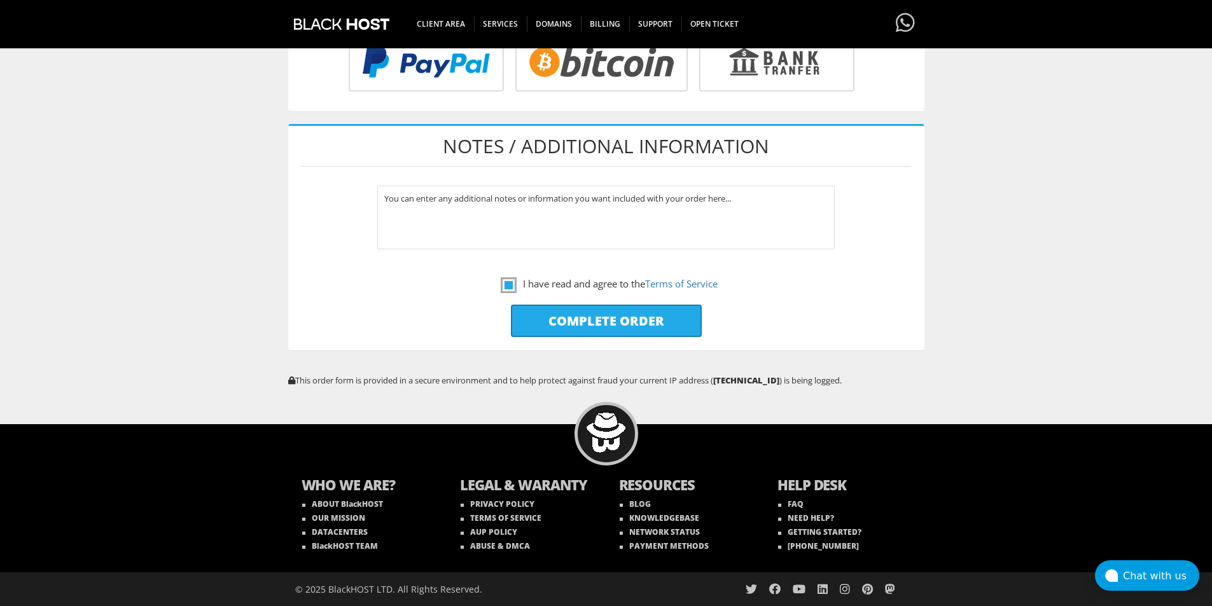
click at [426, 72] on input "radio" at bounding box center [424, 64] width 155 height 59
click at [603, 330] on input "Complete Order" at bounding box center [606, 321] width 191 height 32
type input "Please Wait..."
